Goal: Task Accomplishment & Management: Manage account settings

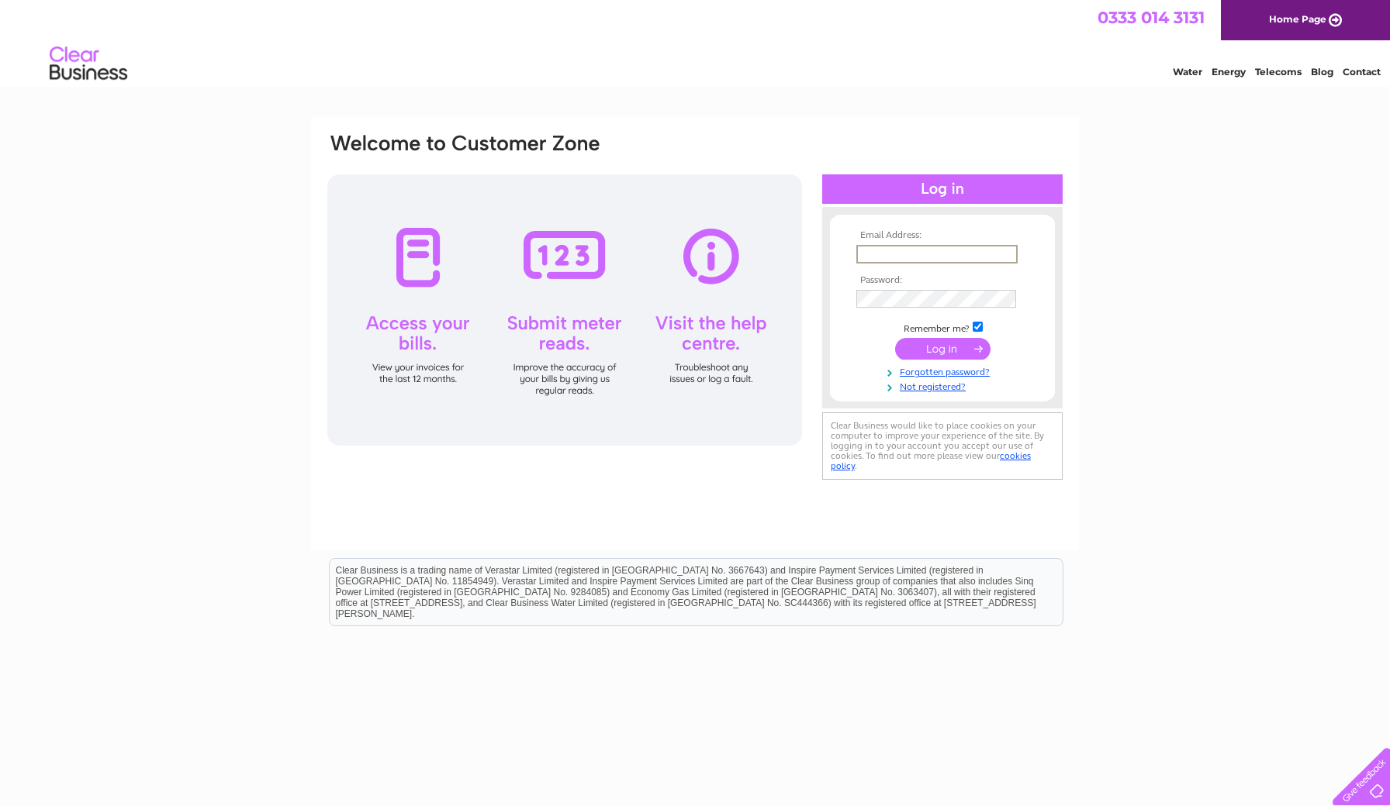
type input "michael.frayne@ntlworld.com"
click at [939, 350] on input "submit" at bounding box center [942, 349] width 95 height 22
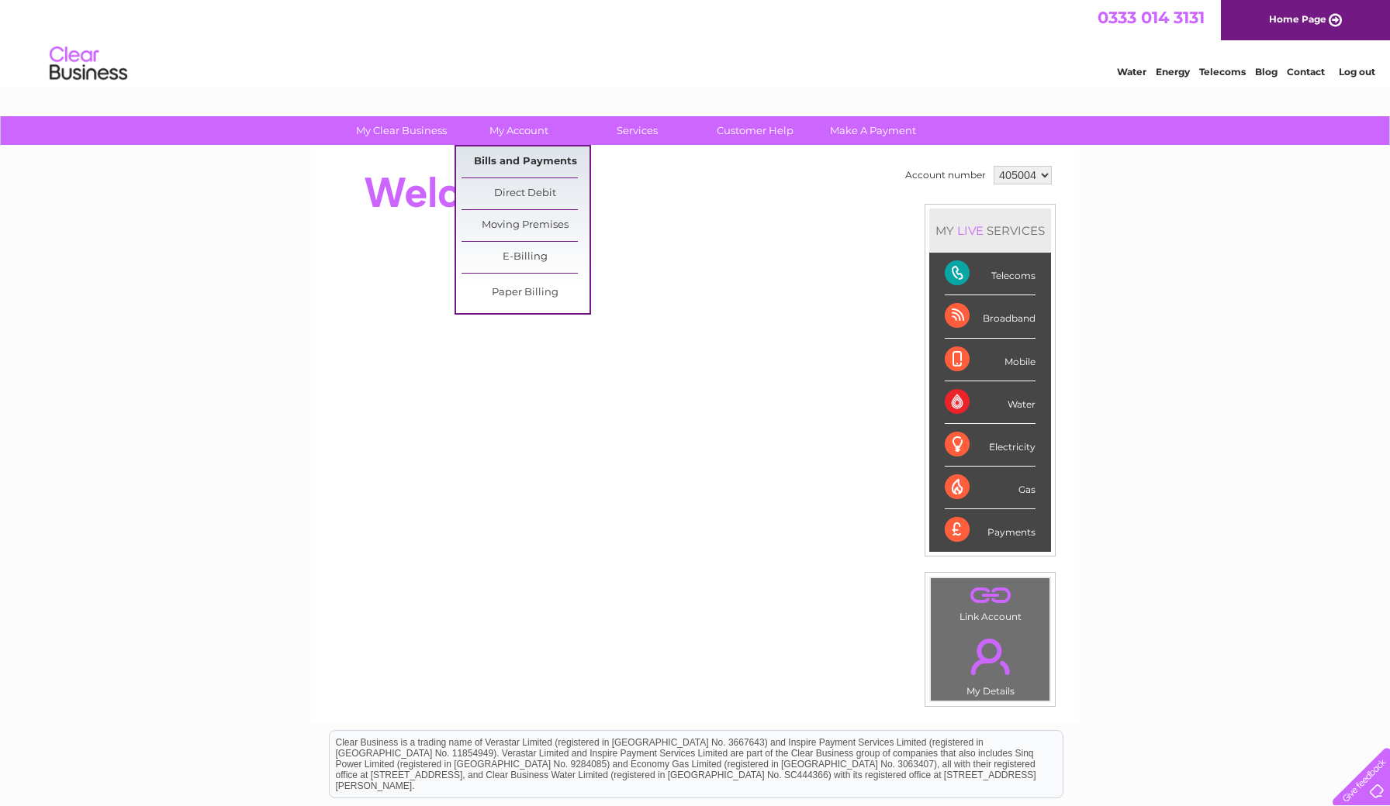
click at [523, 165] on link "Bills and Payments" at bounding box center [525, 162] width 128 height 31
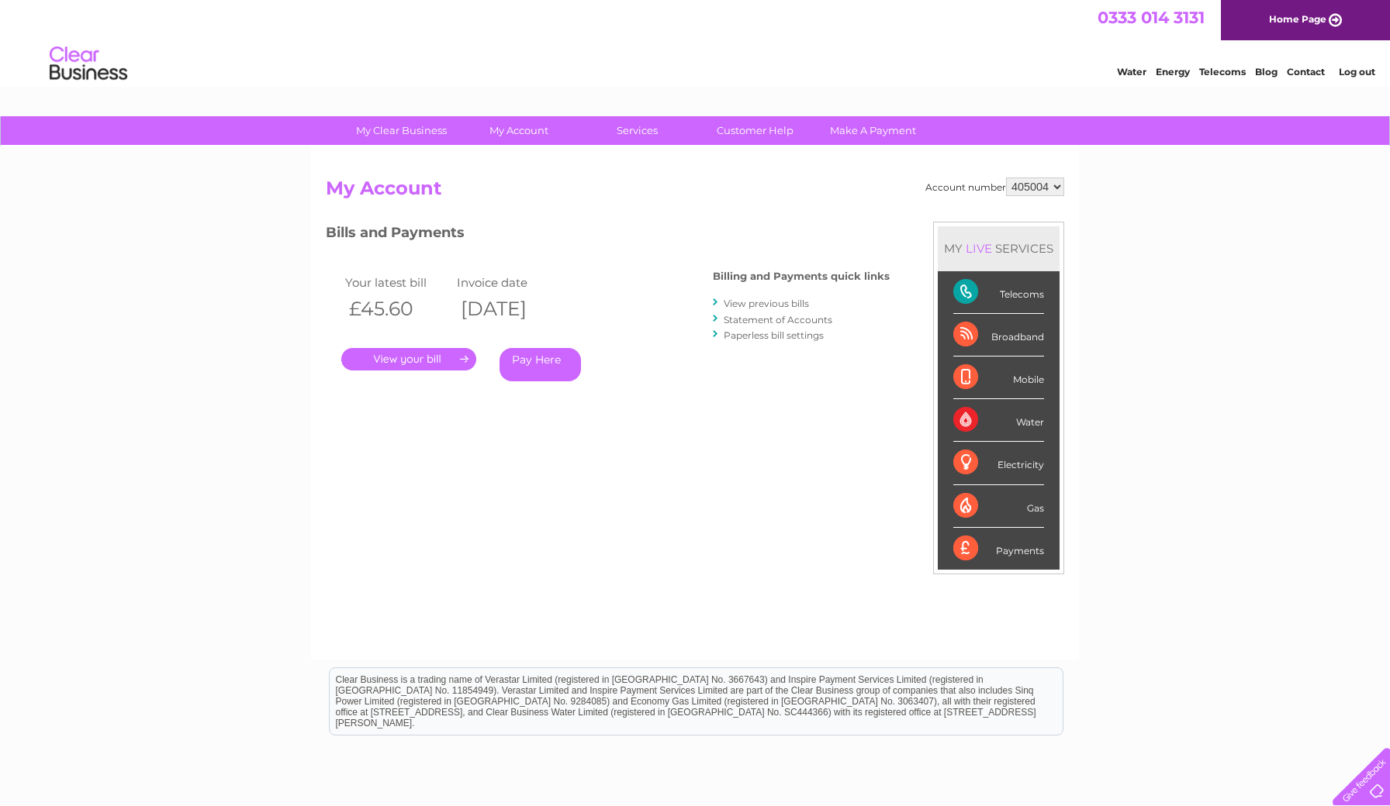
click at [410, 356] on link "." at bounding box center [408, 359] width 135 height 22
click at [403, 361] on link "." at bounding box center [408, 359] width 135 height 22
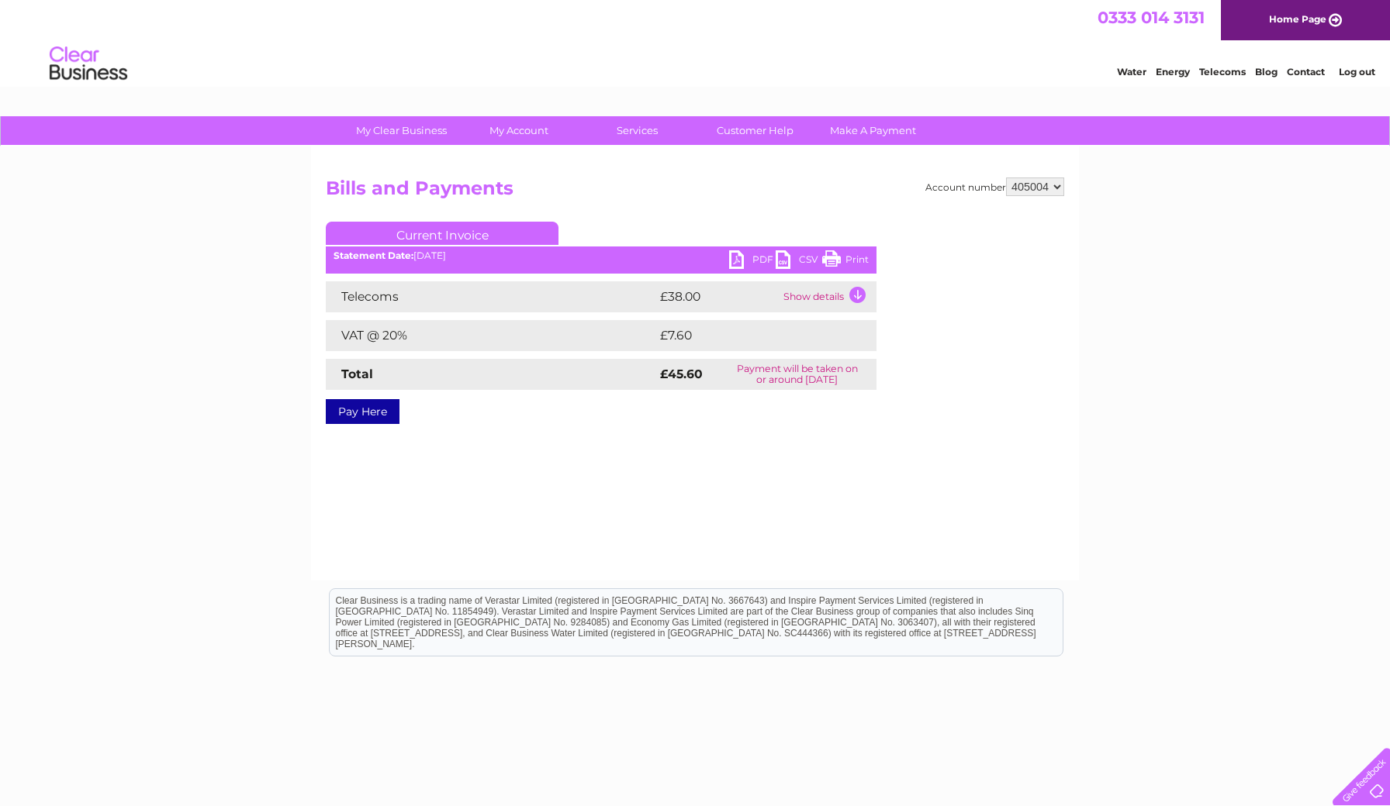
click at [738, 259] on link "PDF" at bounding box center [752, 261] width 47 height 22
